Goal: Task Accomplishment & Management: Manage account settings

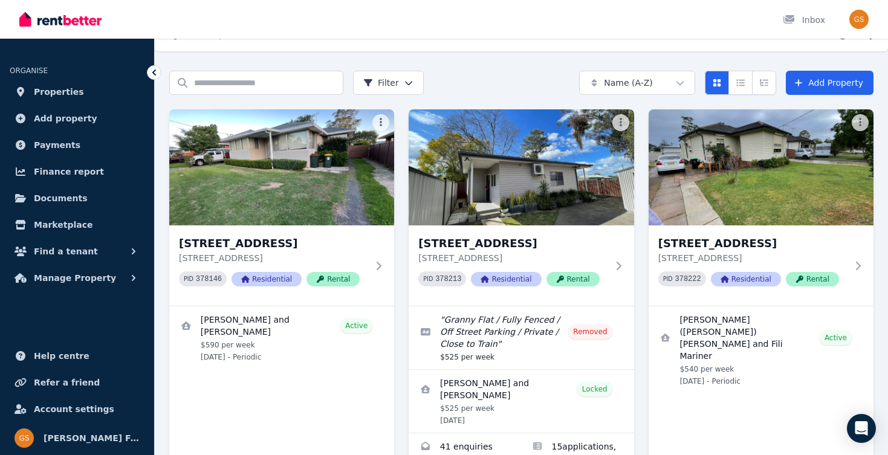
scroll to position [32, 0]
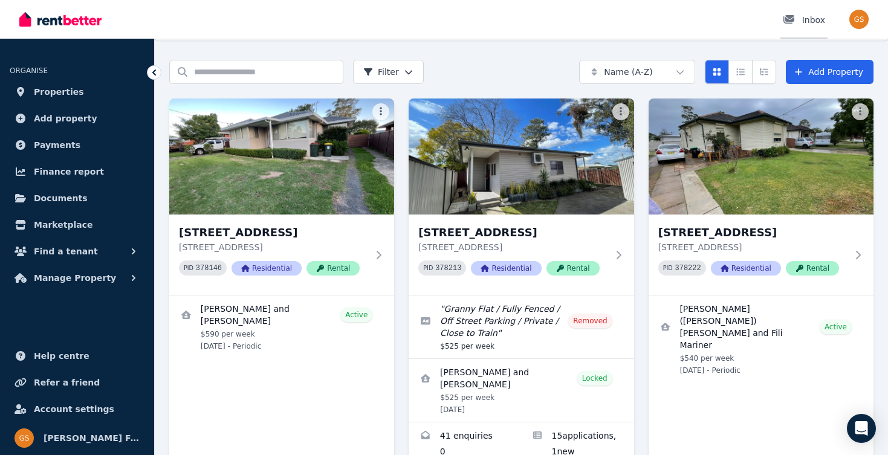
click at [808, 21] on div "Inbox" at bounding box center [804, 20] width 42 height 12
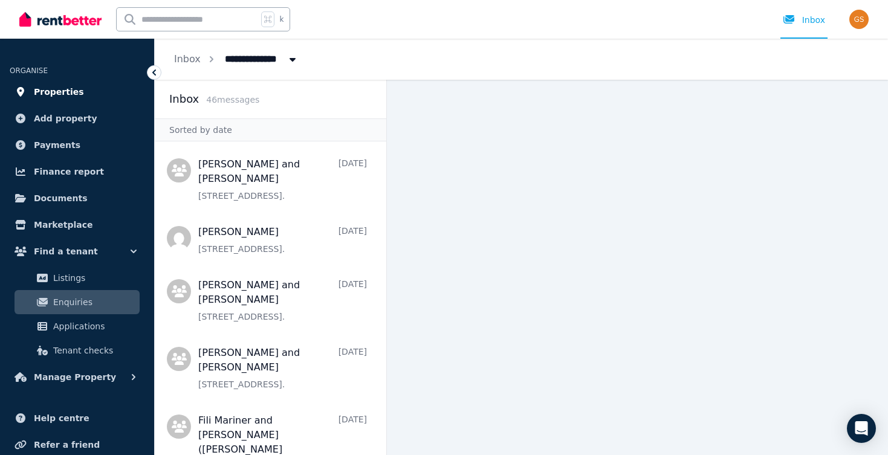
click at [56, 89] on span "Properties" at bounding box center [59, 92] width 50 height 15
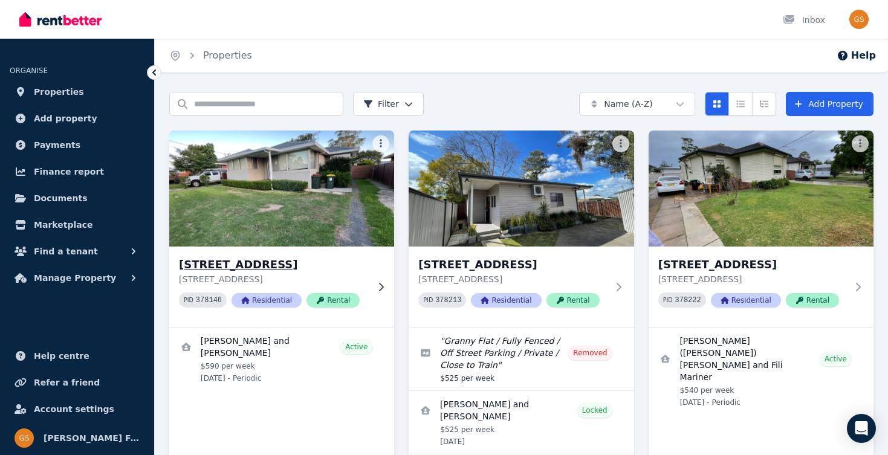
click at [245, 266] on h3 "[STREET_ADDRESS]" at bounding box center [273, 264] width 189 height 17
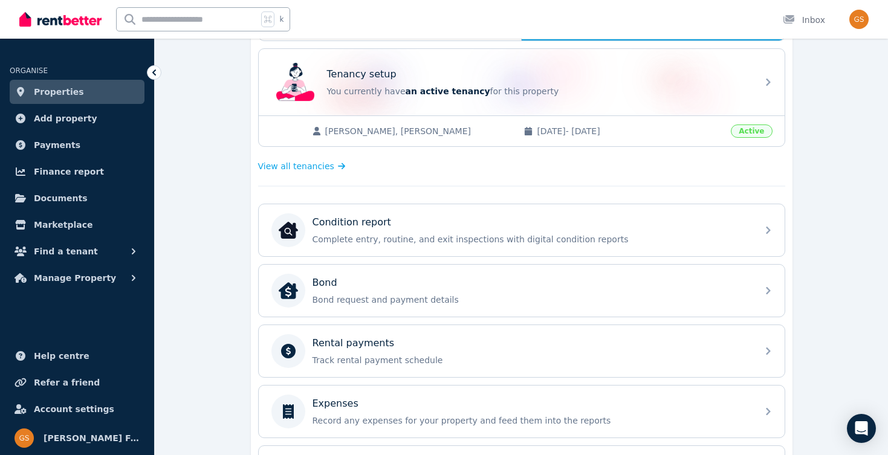
scroll to position [246, 0]
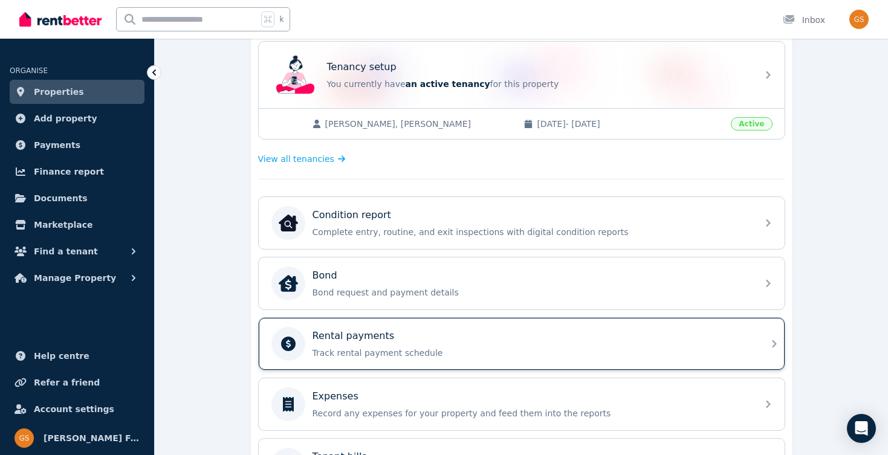
click at [381, 342] on p "Rental payments" at bounding box center [354, 336] width 82 height 15
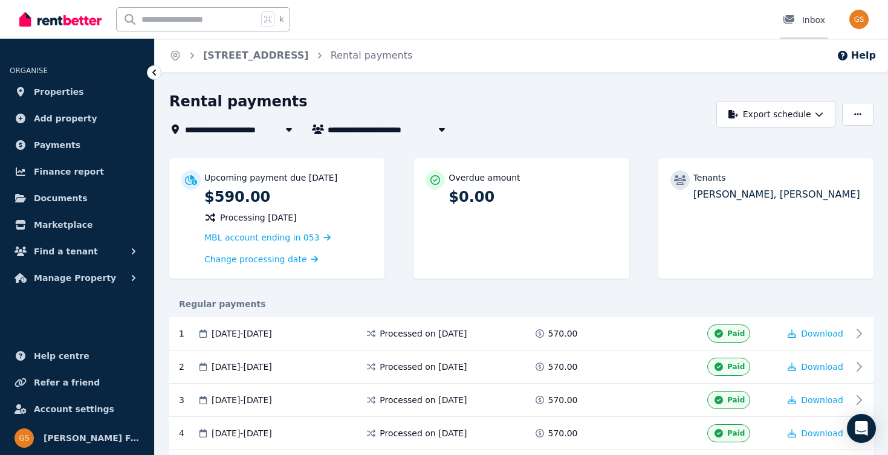
click at [819, 21] on div "Inbox" at bounding box center [804, 20] width 42 height 12
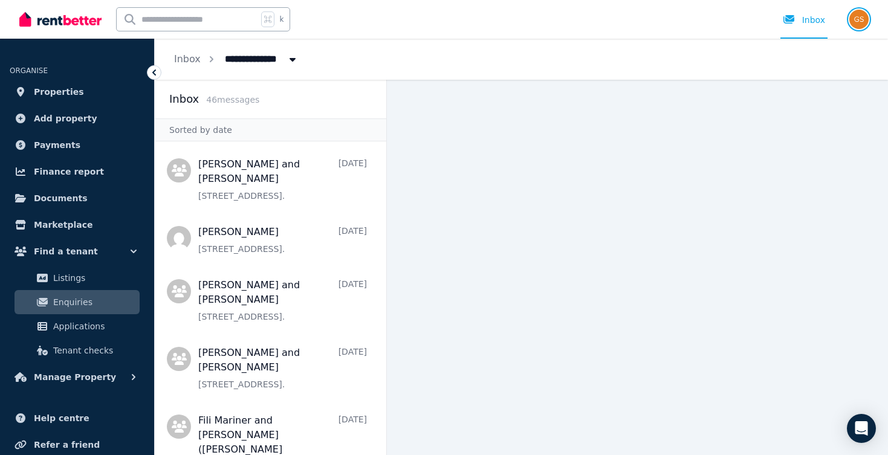
click at [858, 21] on img "button" at bounding box center [858, 19] width 19 height 19
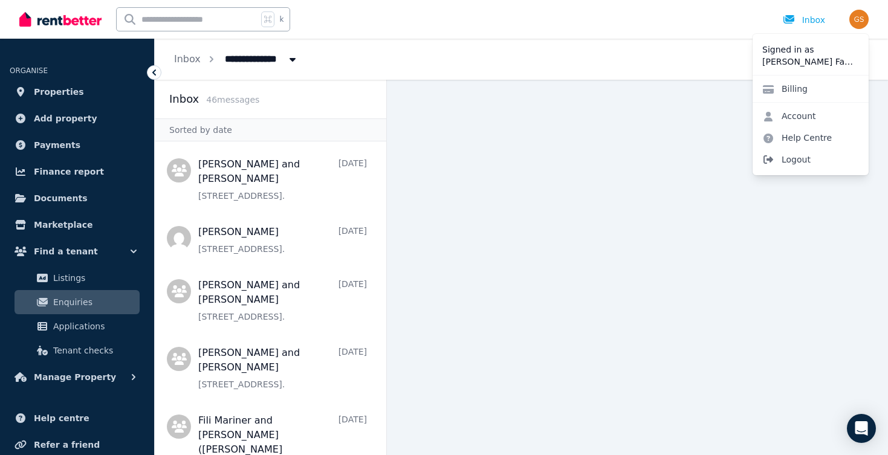
click at [799, 161] on span "Logout" at bounding box center [811, 160] width 116 height 22
